Goal: Information Seeking & Learning: Learn about a topic

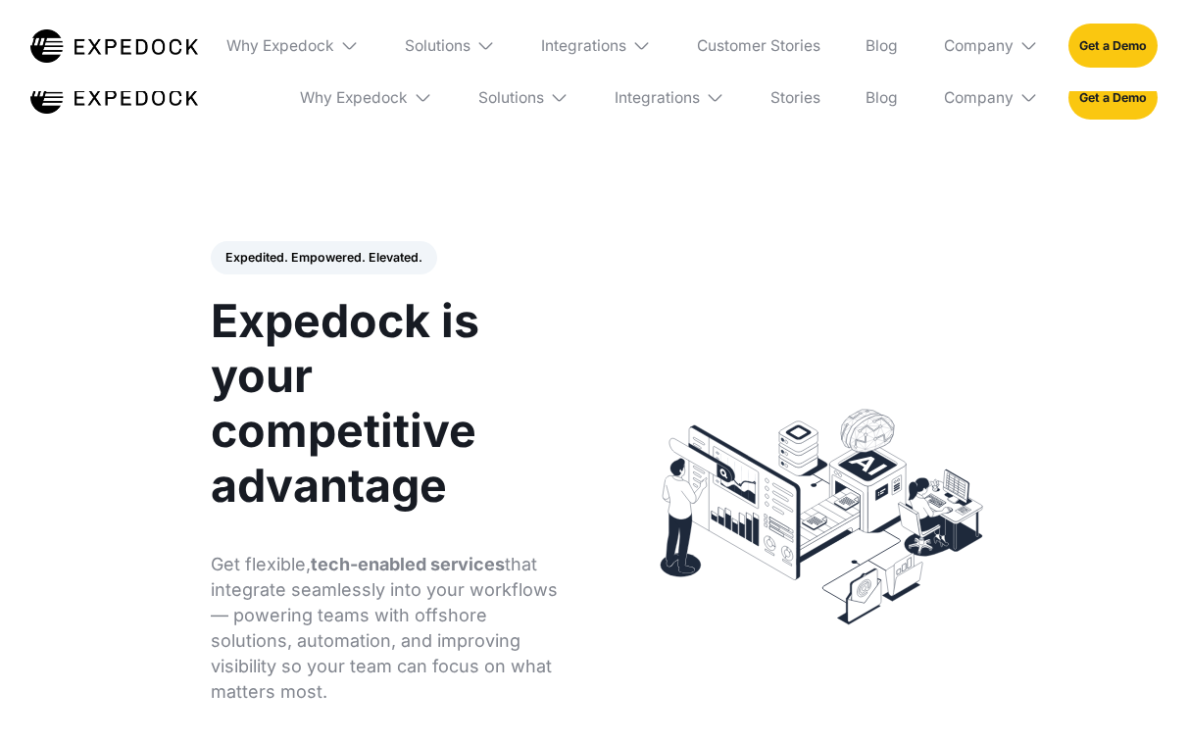
select select
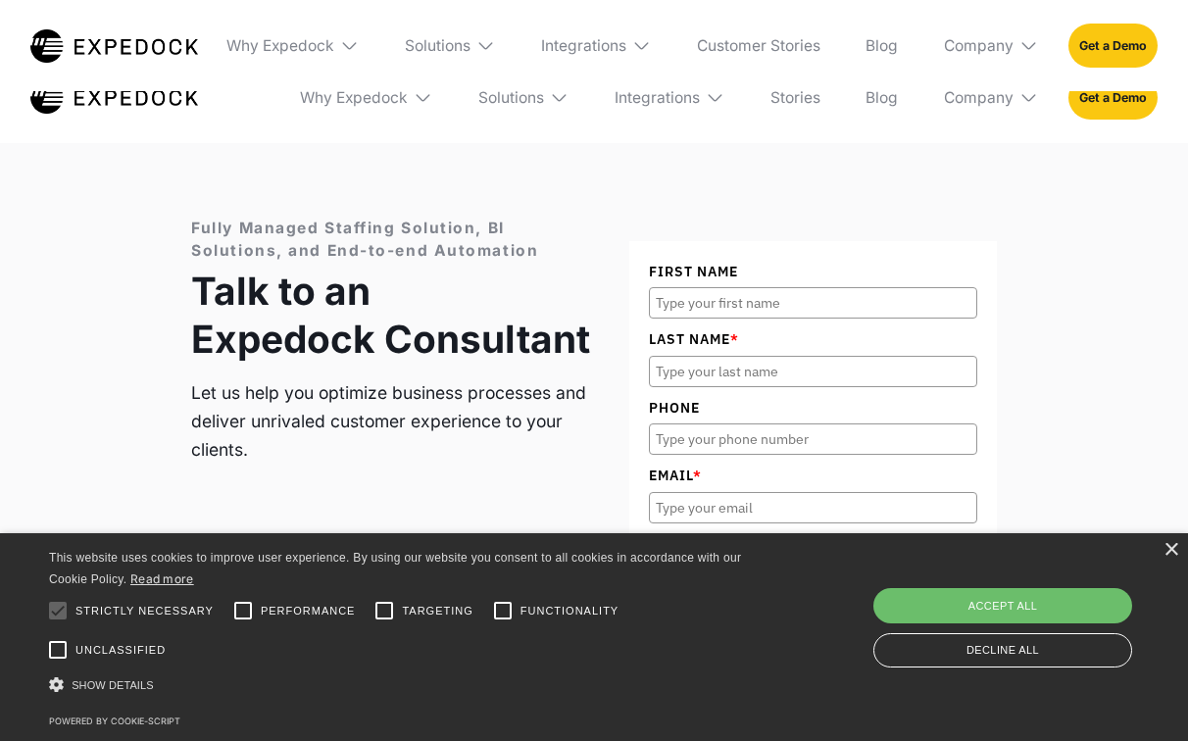
scroll to position [6177, 0]
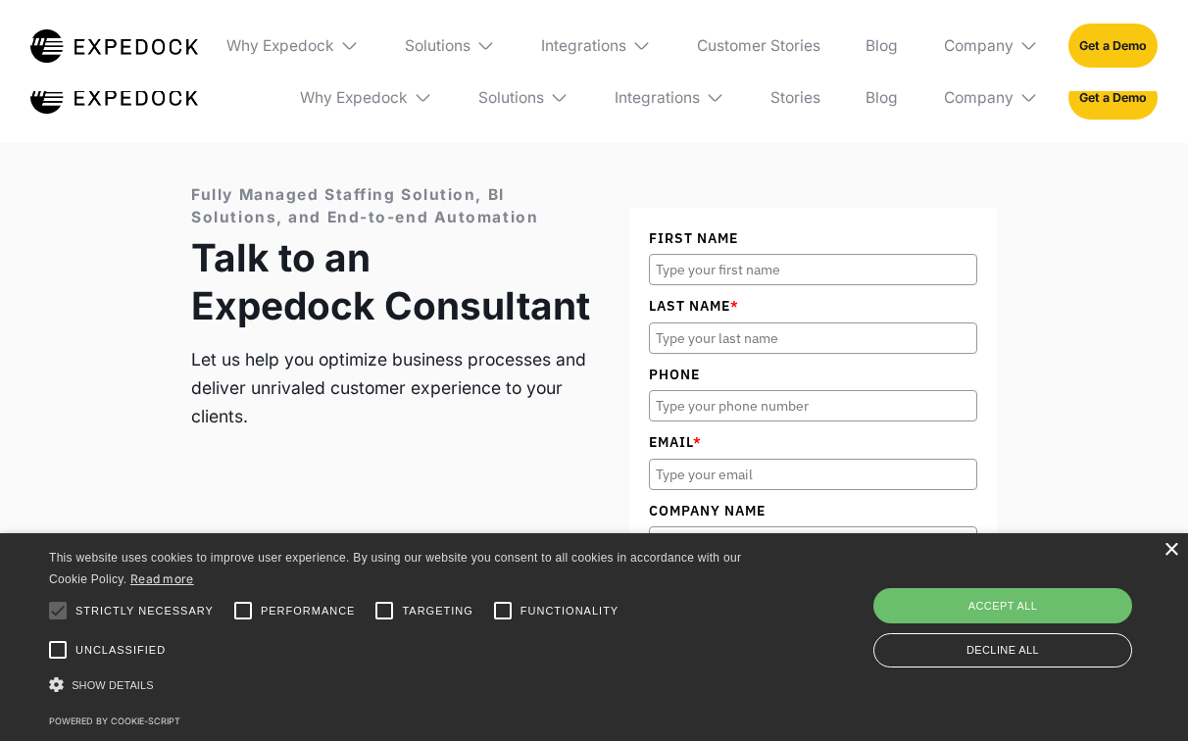
click at [1171, 555] on div "×" at bounding box center [1171, 550] width 15 height 15
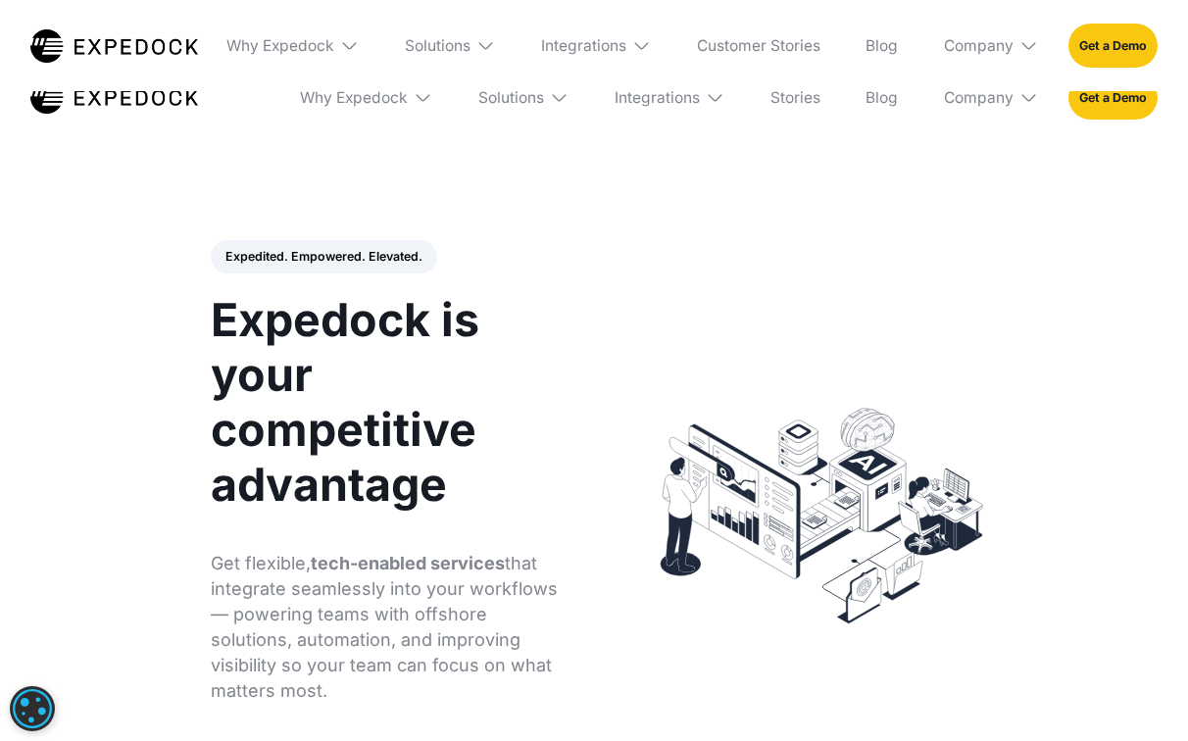
scroll to position [0, 0]
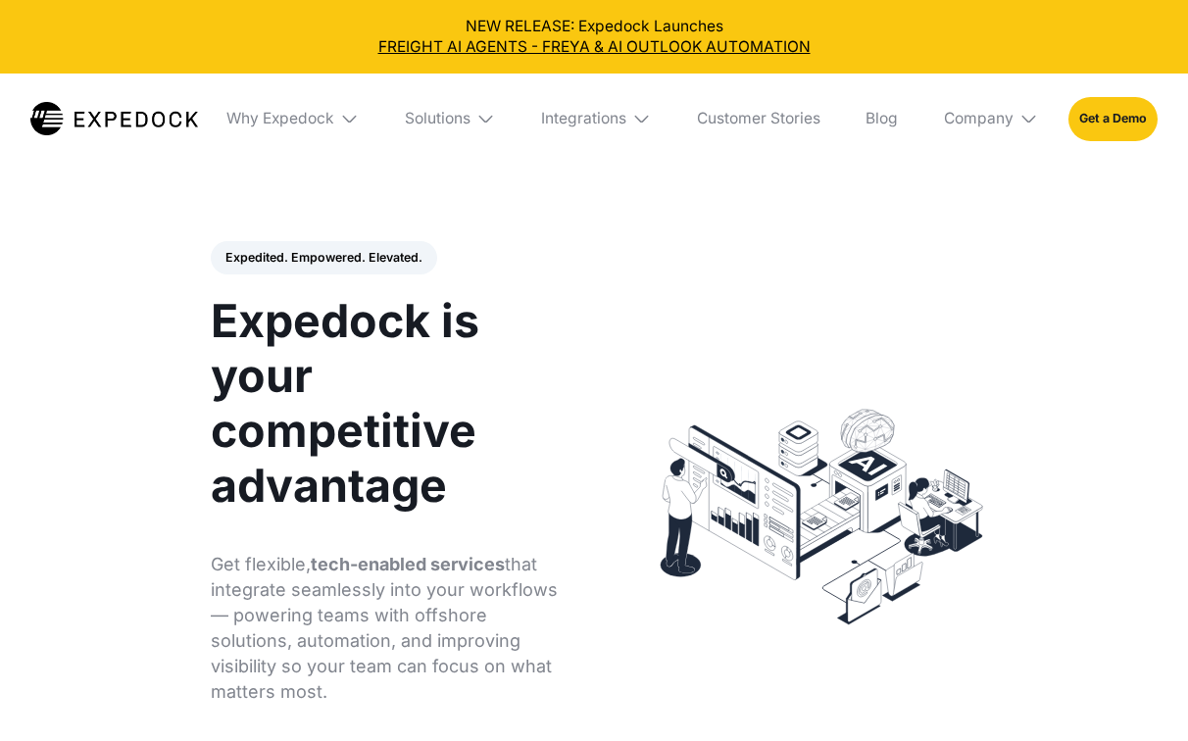
select select
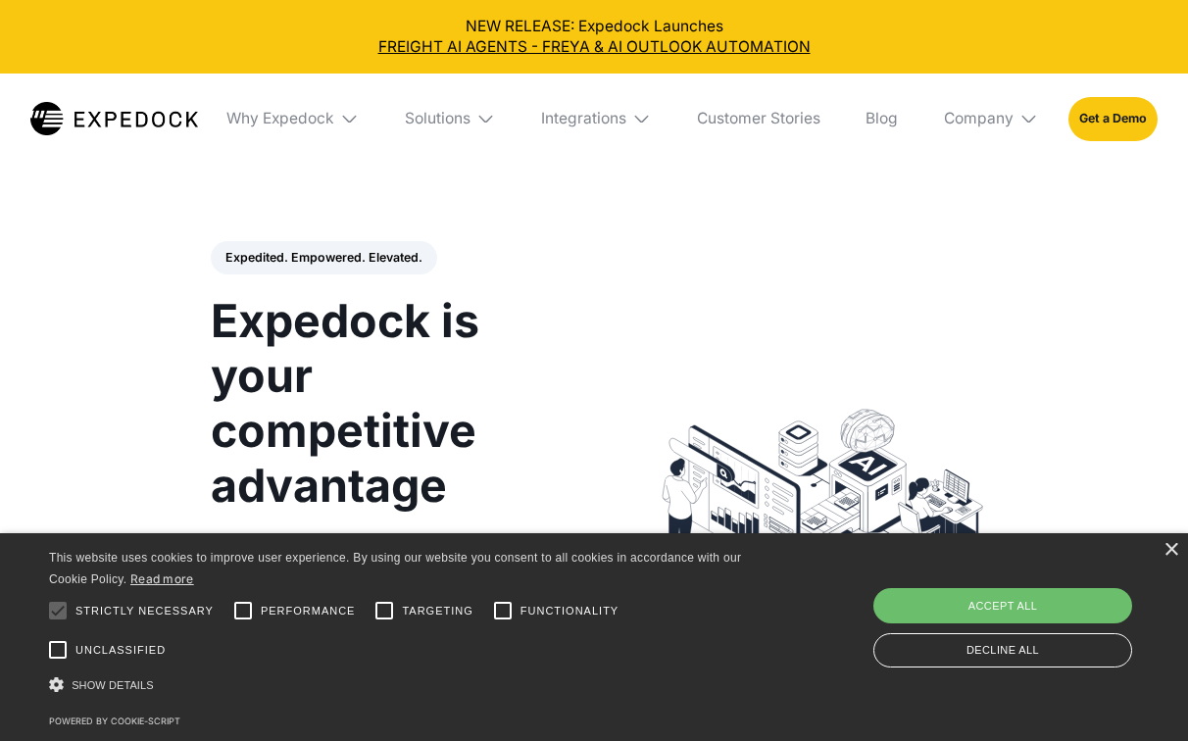
click at [1179, 548] on div "× This website uses cookies to improve user experience. By using our website yo…" at bounding box center [594, 637] width 1188 height 208
click at [1182, 545] on div "× This website uses cookies to improve user experience. By using our website yo…" at bounding box center [594, 637] width 1188 height 208
click at [1169, 549] on div "×" at bounding box center [1171, 550] width 15 height 15
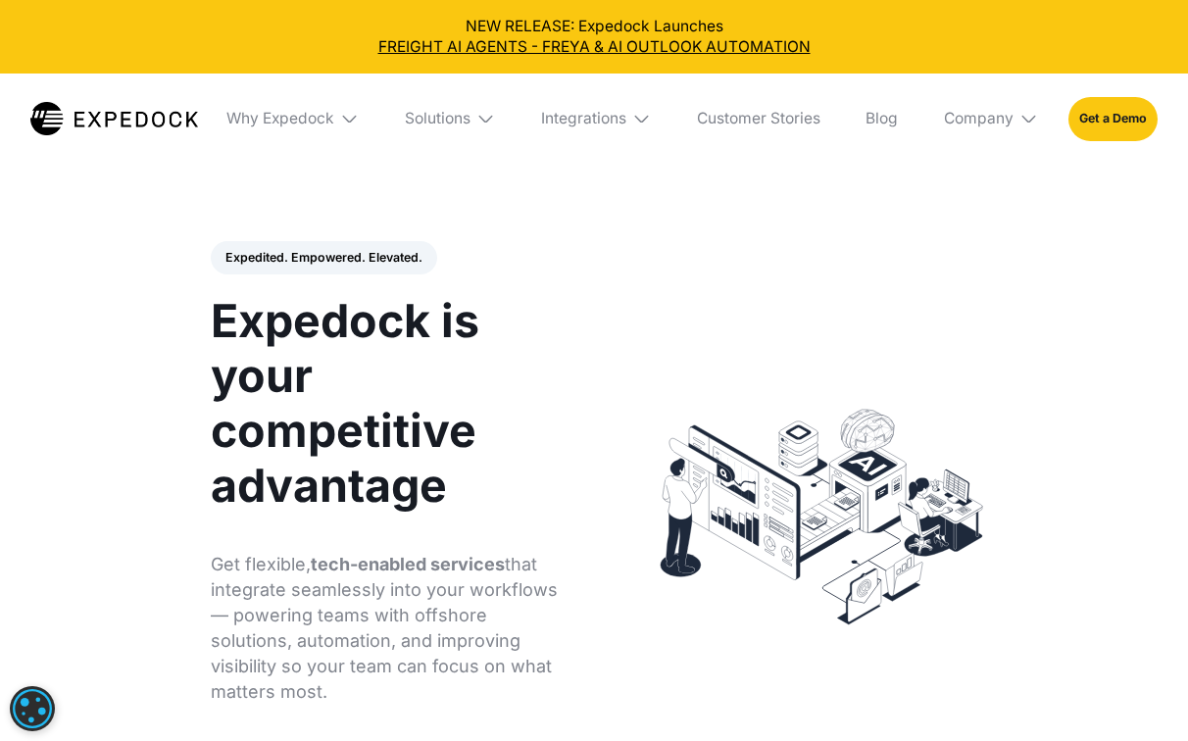
click at [105, 266] on header "Expedited. Empowered. Elevated. Automate Freight Document Extraction at 99.97% …" at bounding box center [594, 516] width 1188 height 669
